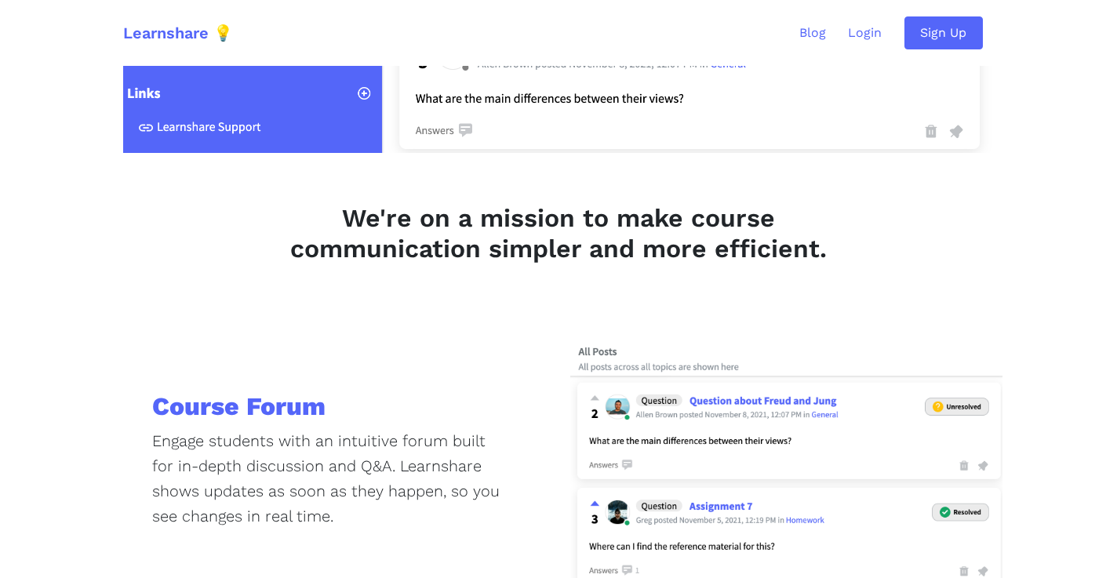
scroll to position [596, 0]
